Goal: Download file/media

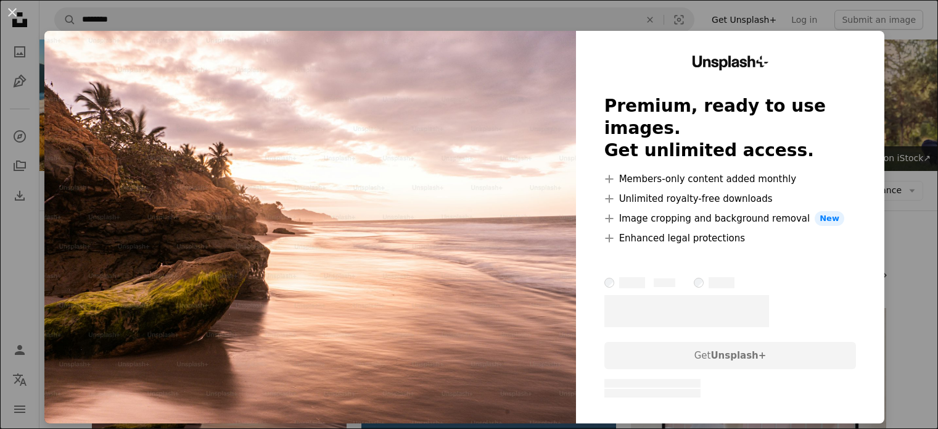
scroll to position [62, 0]
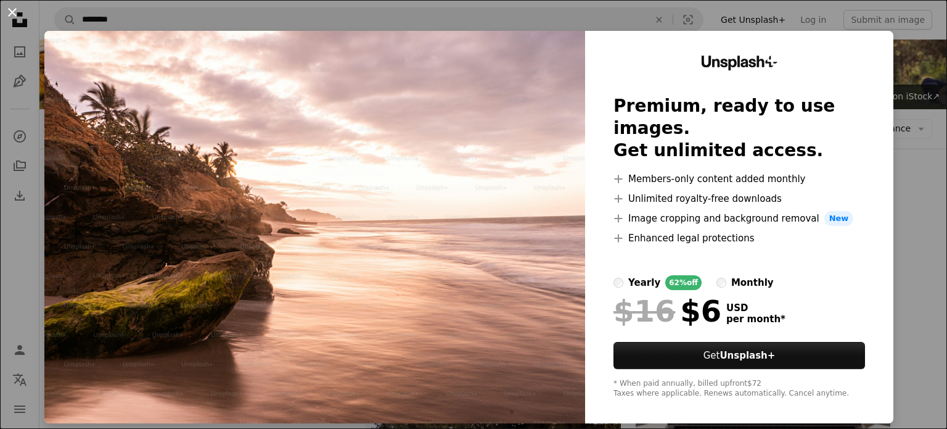
click at [12, 10] on button "An X shape" at bounding box center [12, 12] width 15 height 15
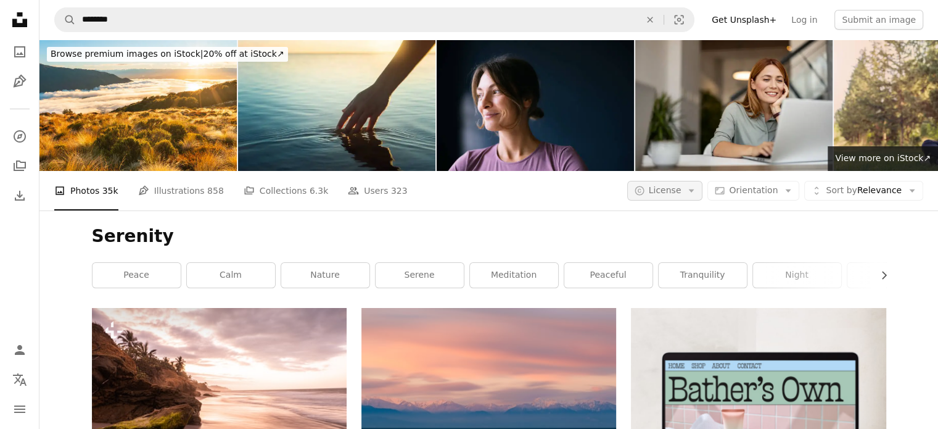
click at [692, 192] on button "A copyright icon © License Arrow down" at bounding box center [665, 191] width 76 height 20
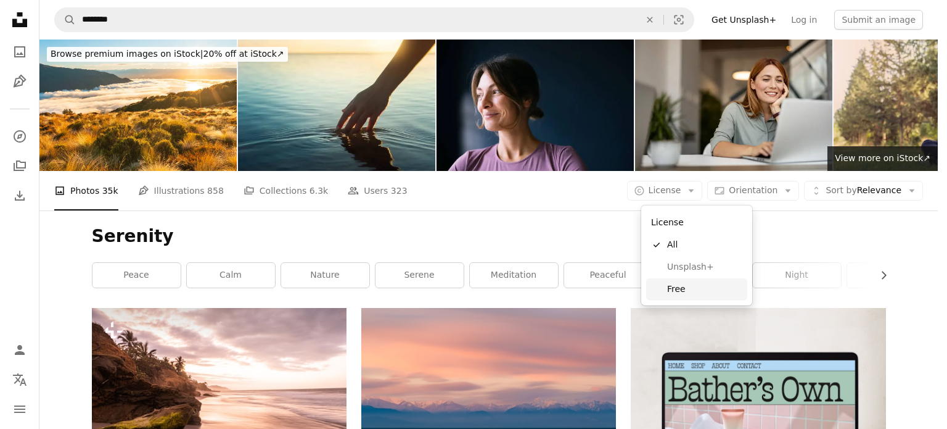
click at [669, 291] on span "Free" at bounding box center [704, 289] width 75 height 12
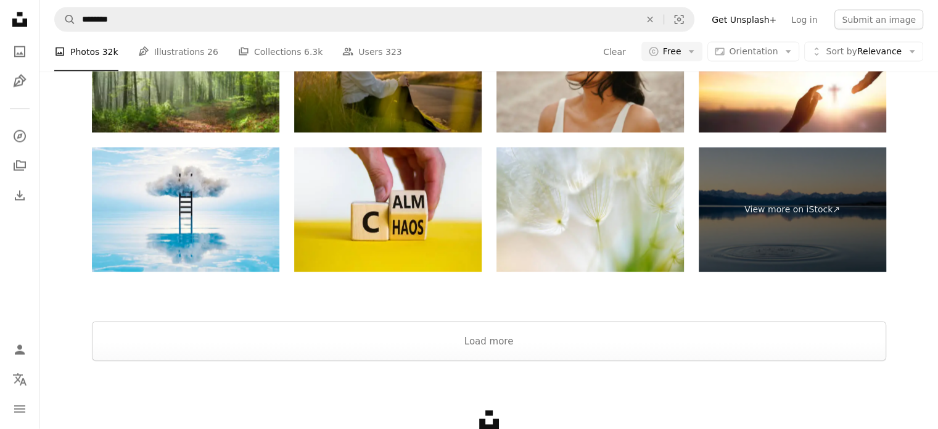
scroll to position [2406, 0]
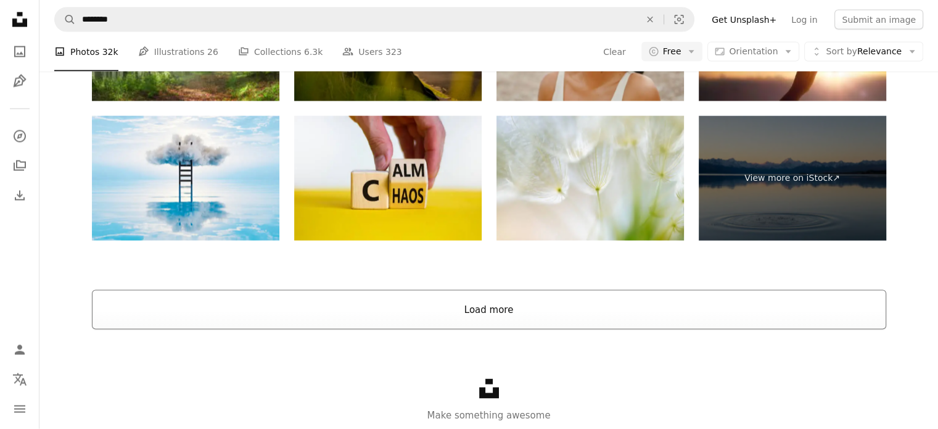
click at [487, 307] on button "Load more" at bounding box center [489, 309] width 795 height 39
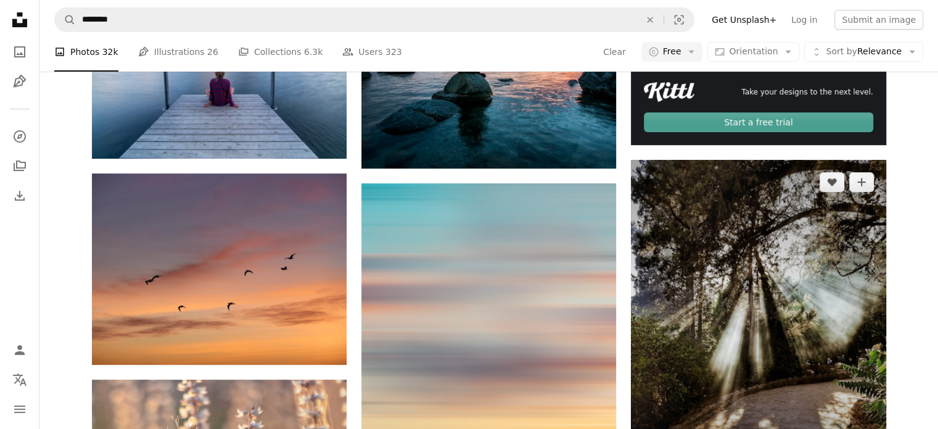
scroll to position [555, 0]
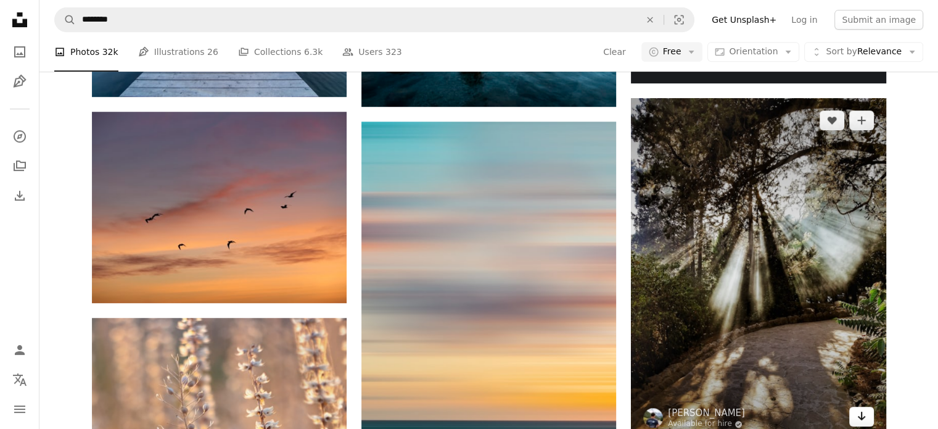
click at [858, 414] on icon "Arrow pointing down" at bounding box center [862, 415] width 10 height 15
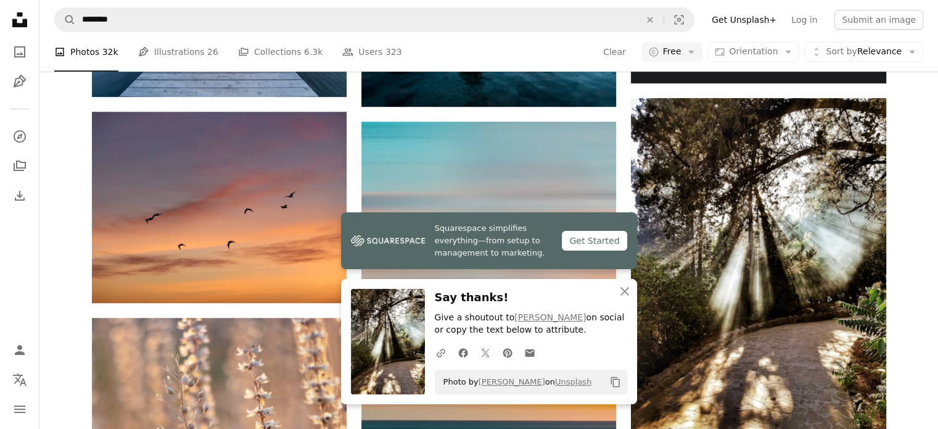
click at [599, 384] on div "Photo by [PERSON_NAME] on Unsplash Copy content" at bounding box center [531, 381] width 192 height 25
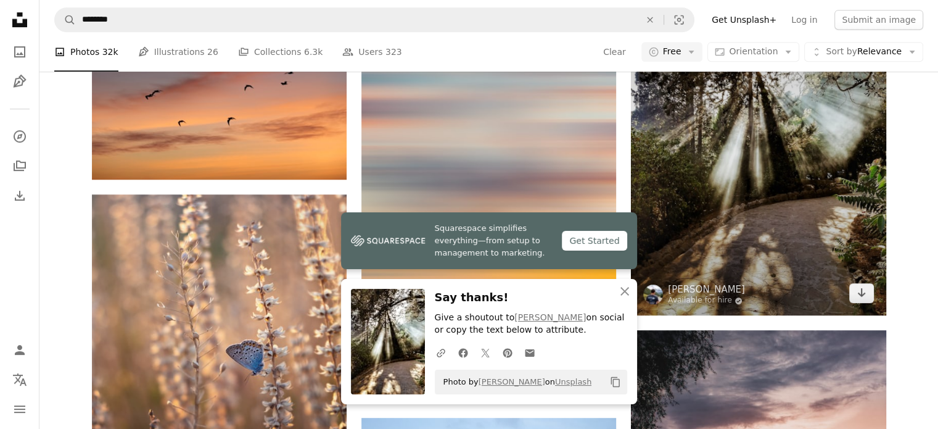
scroll to position [617, 0]
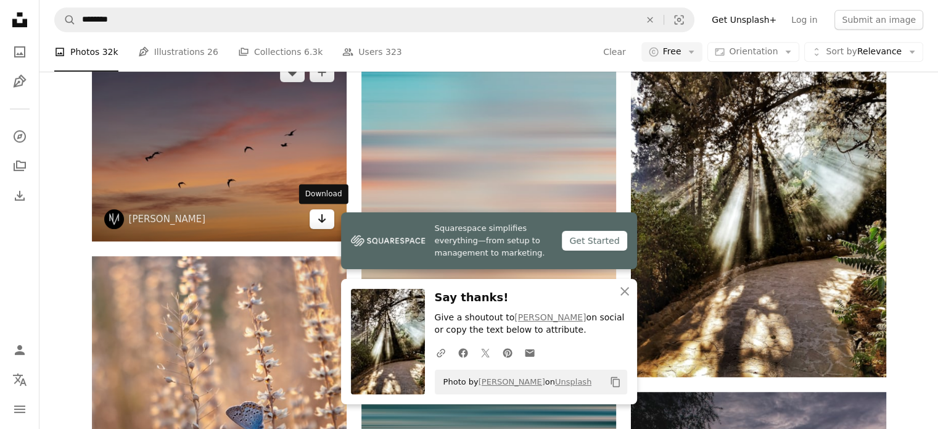
click at [321, 218] on icon "Arrow pointing down" at bounding box center [322, 218] width 10 height 15
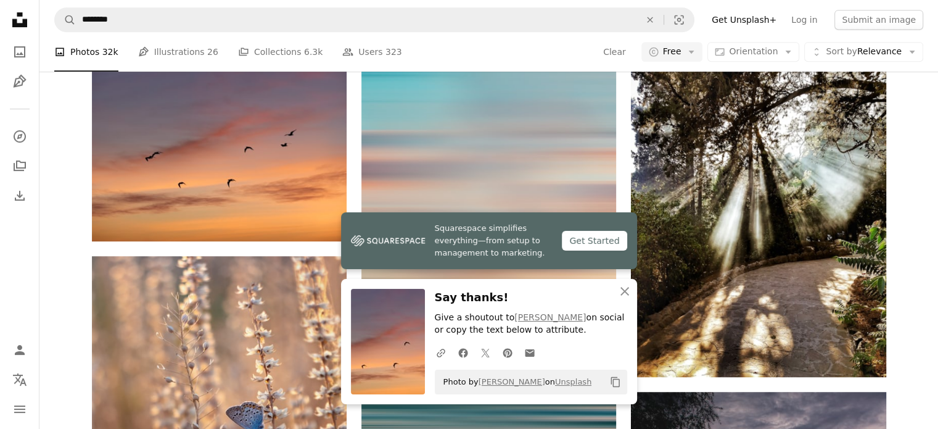
click at [612, 381] on icon "Copy content" at bounding box center [615, 381] width 11 height 11
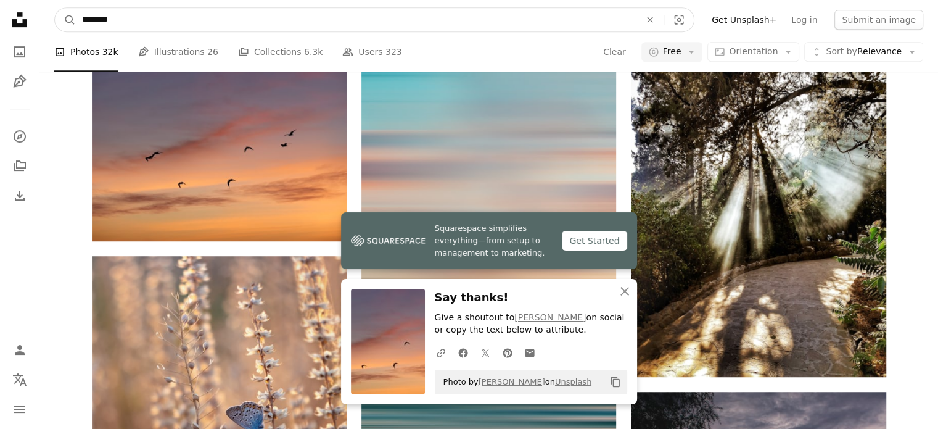
click at [91, 21] on input "********" at bounding box center [356, 19] width 561 height 23
type input "**********"
click at [55, 8] on button "A magnifying glass" at bounding box center [65, 19] width 21 height 23
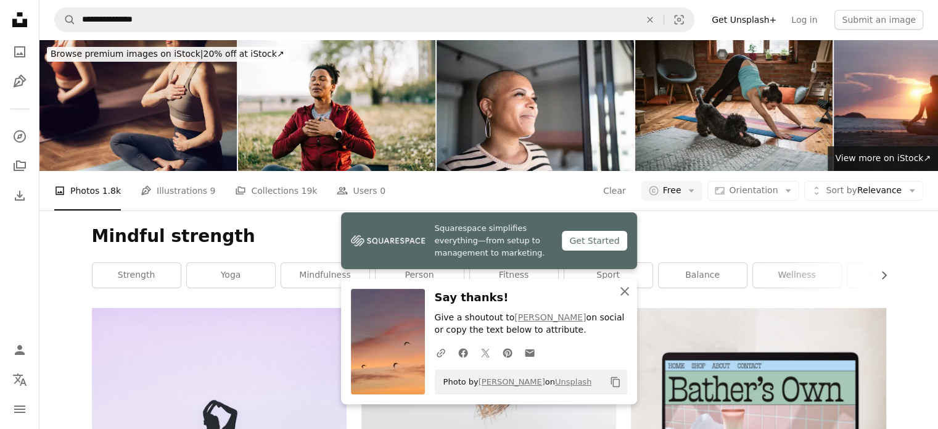
click at [626, 289] on icon "button" at bounding box center [625, 291] width 9 height 9
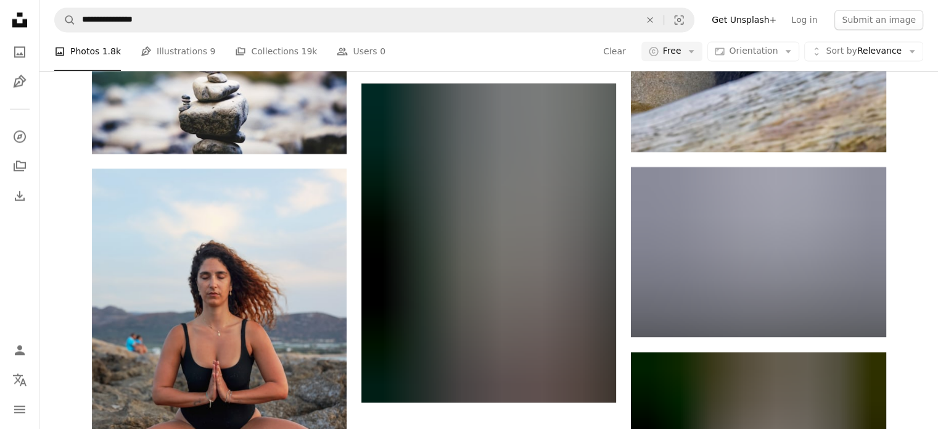
scroll to position [1851, 0]
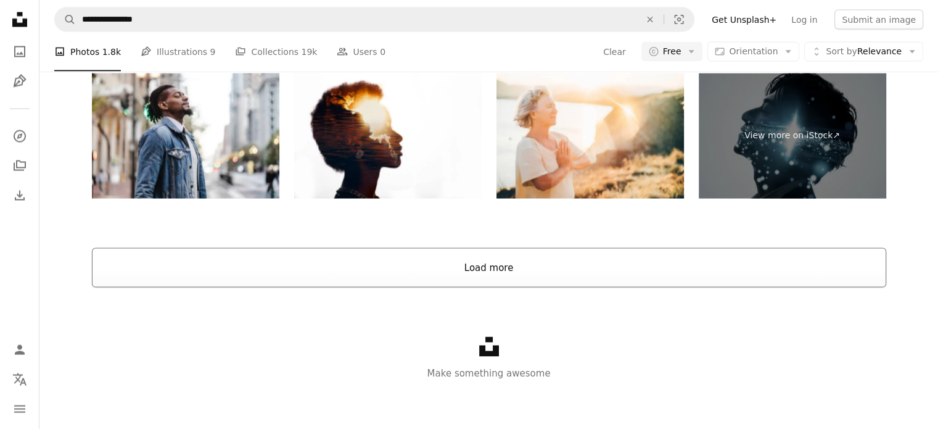
click at [492, 260] on button "Load more" at bounding box center [489, 267] width 795 height 39
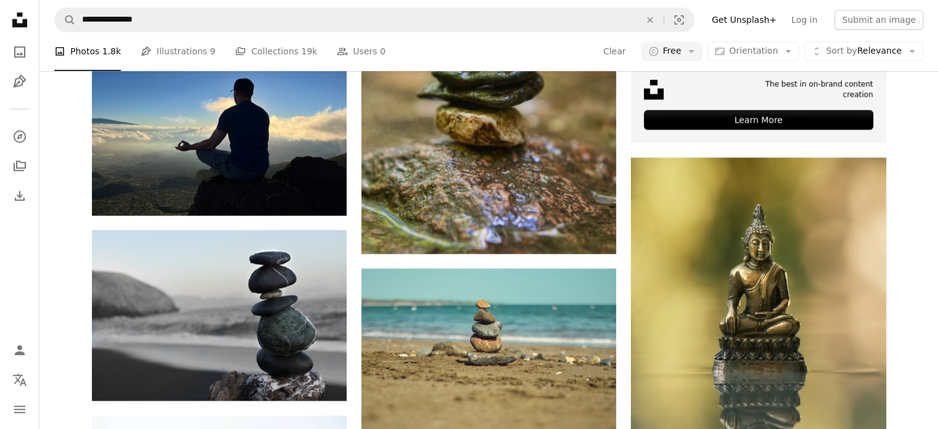
scroll to position [6237, 0]
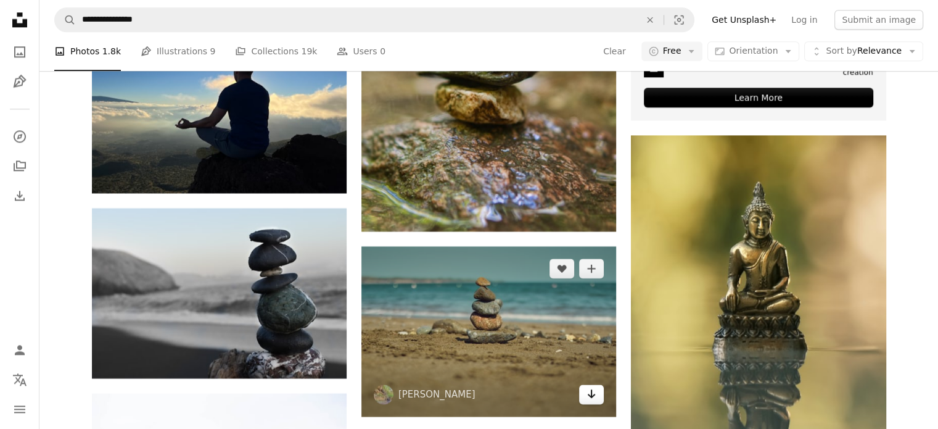
click at [593, 398] on icon "Arrow pointing down" at bounding box center [592, 393] width 10 height 15
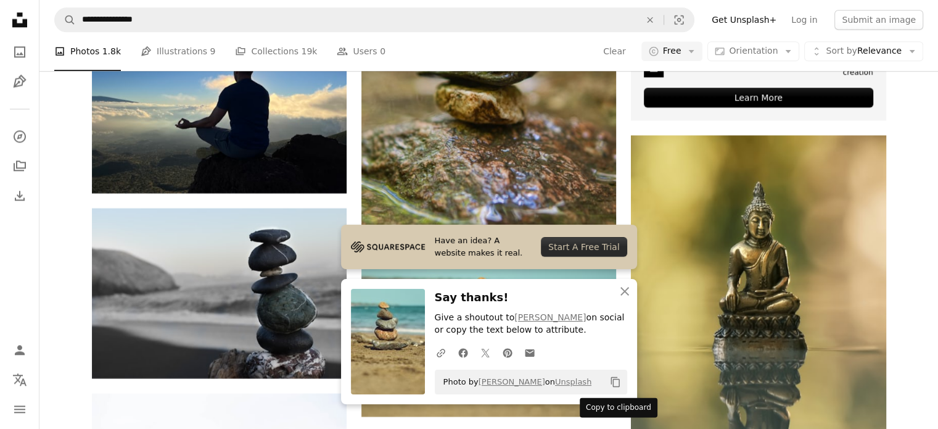
click at [615, 388] on button "Copy content" at bounding box center [615, 381] width 21 height 21
